Goal: Navigation & Orientation: Find specific page/section

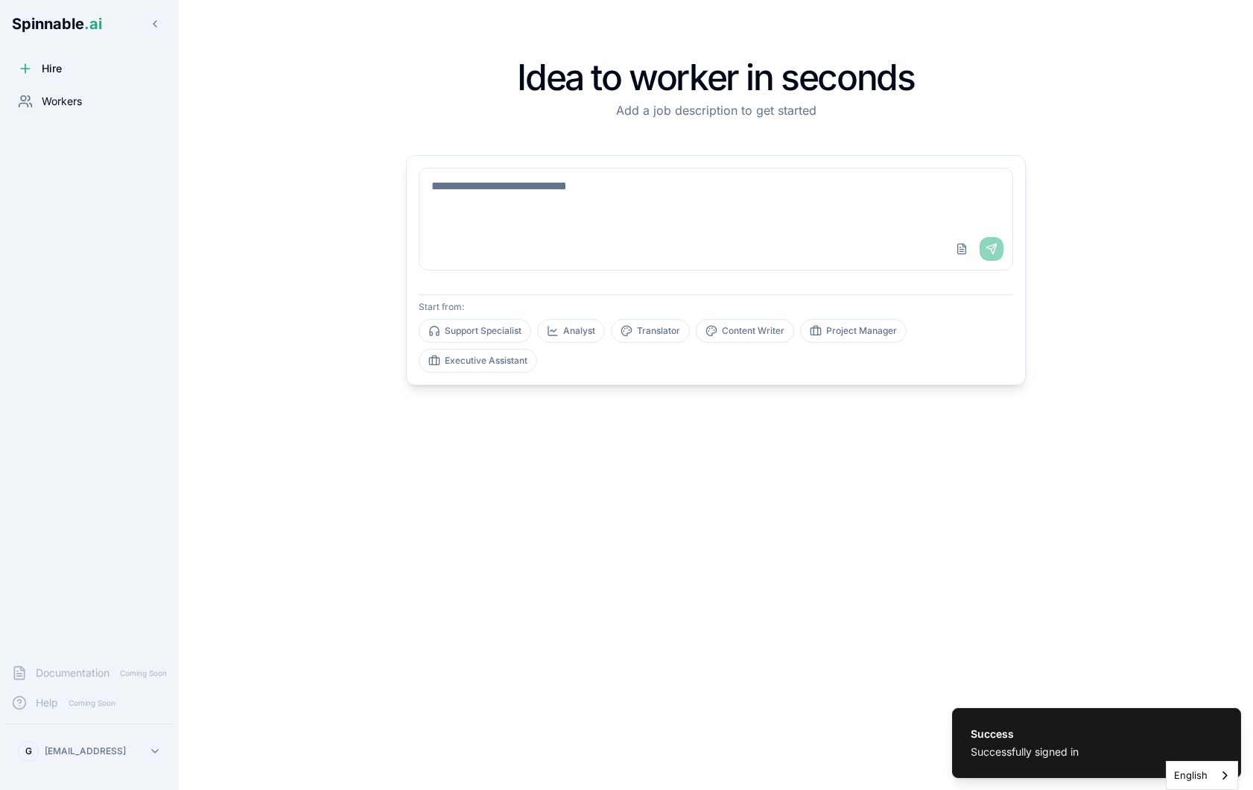
click at [57, 91] on div "Workers" at bounding box center [89, 101] width 167 height 30
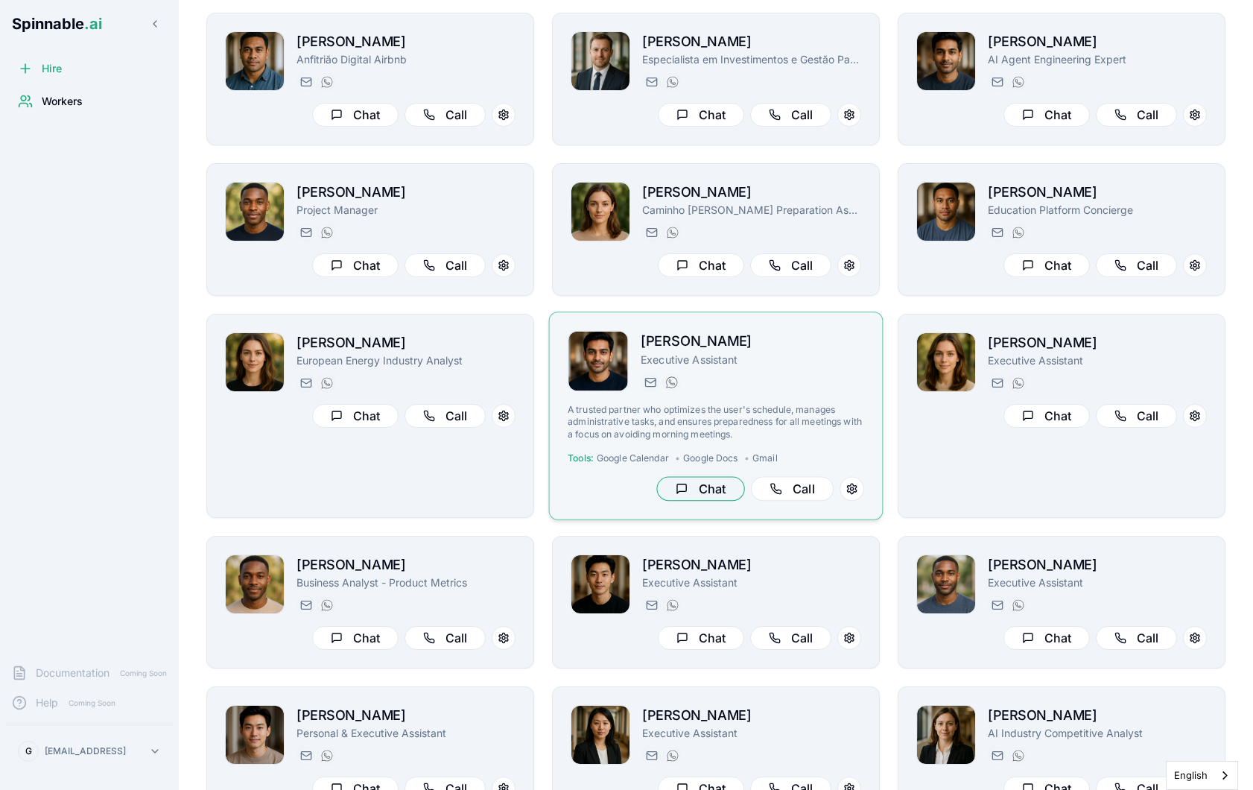
scroll to position [226, 0]
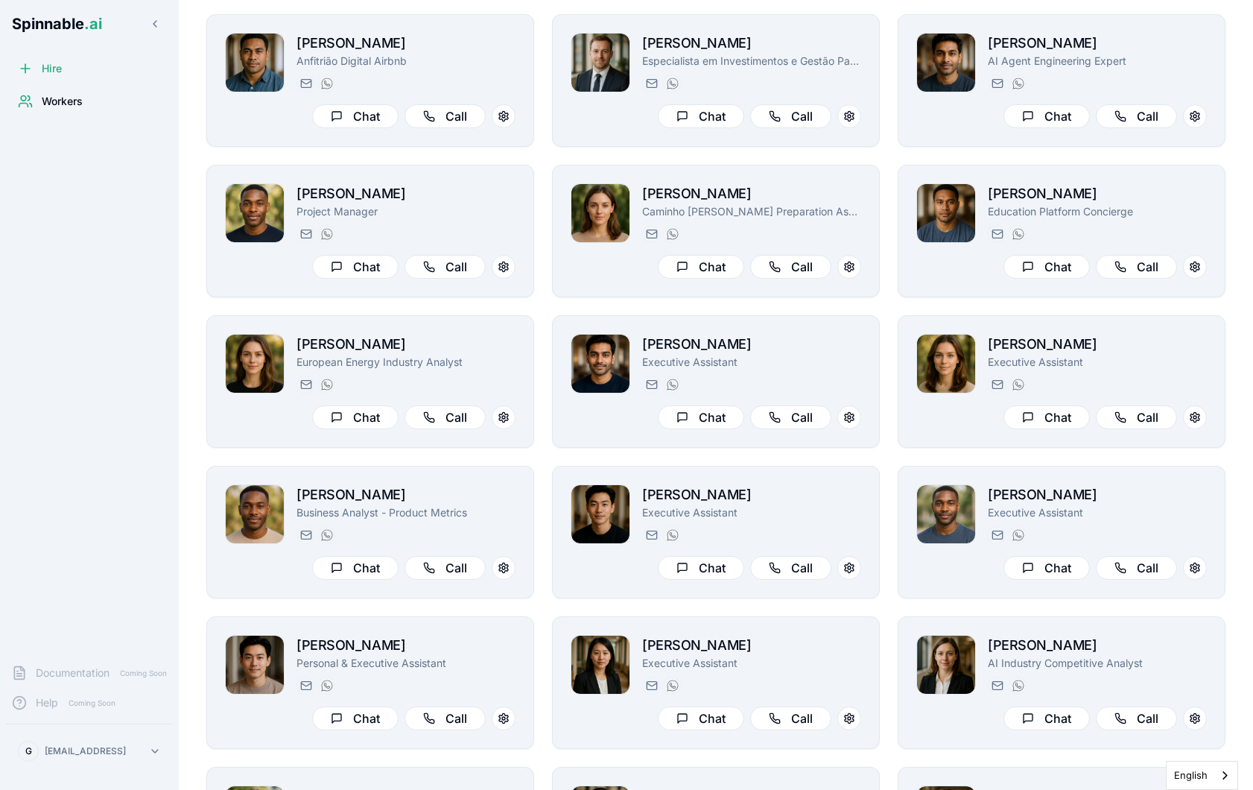
click at [93, 564] on html "Spinnable .ai Hire Workers Documentation Coming Soon Help Coming Soon [PERSON_N…" at bounding box center [626, 169] width 1253 height 790
click at [81, 658] on div "Tools" at bounding box center [90, 655] width 142 height 27
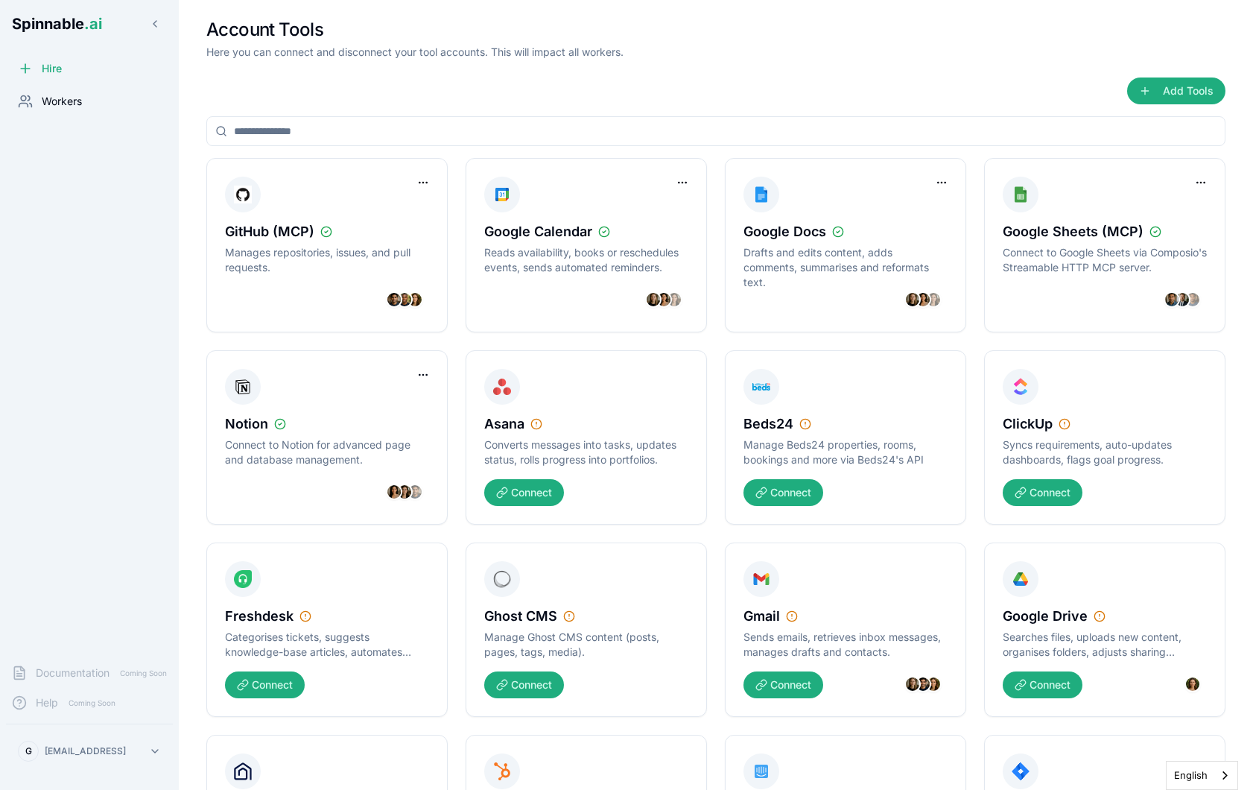
click at [63, 98] on span "Workers" at bounding box center [62, 101] width 40 height 15
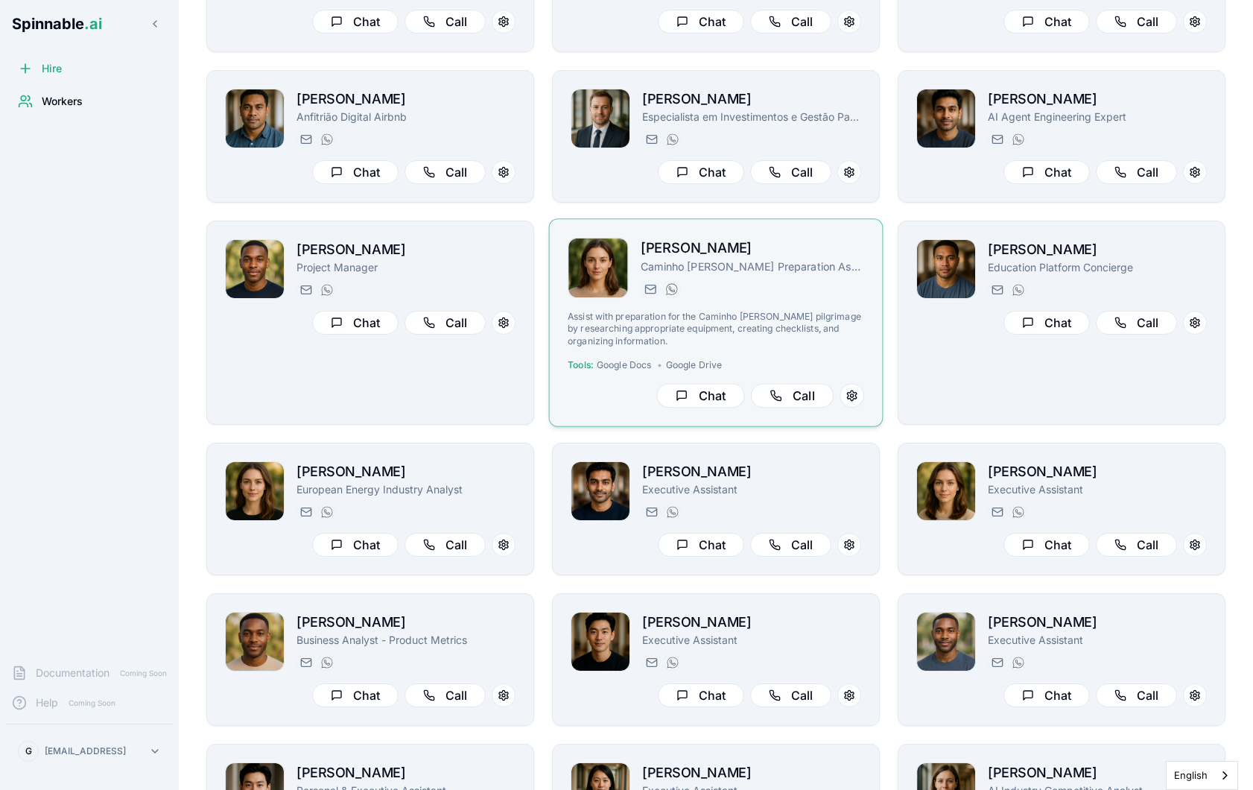
scroll to position [171, 0]
